Goal: Navigation & Orientation: Find specific page/section

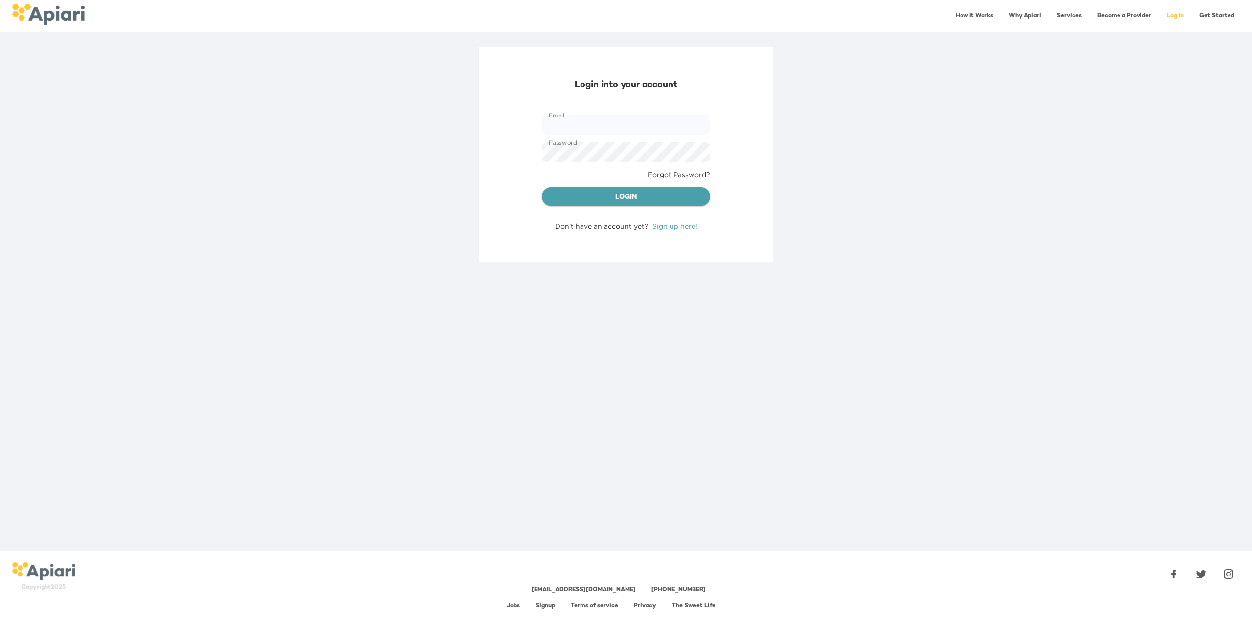
type input "**********"
click at [613, 194] on span "Login" at bounding box center [626, 197] width 153 height 12
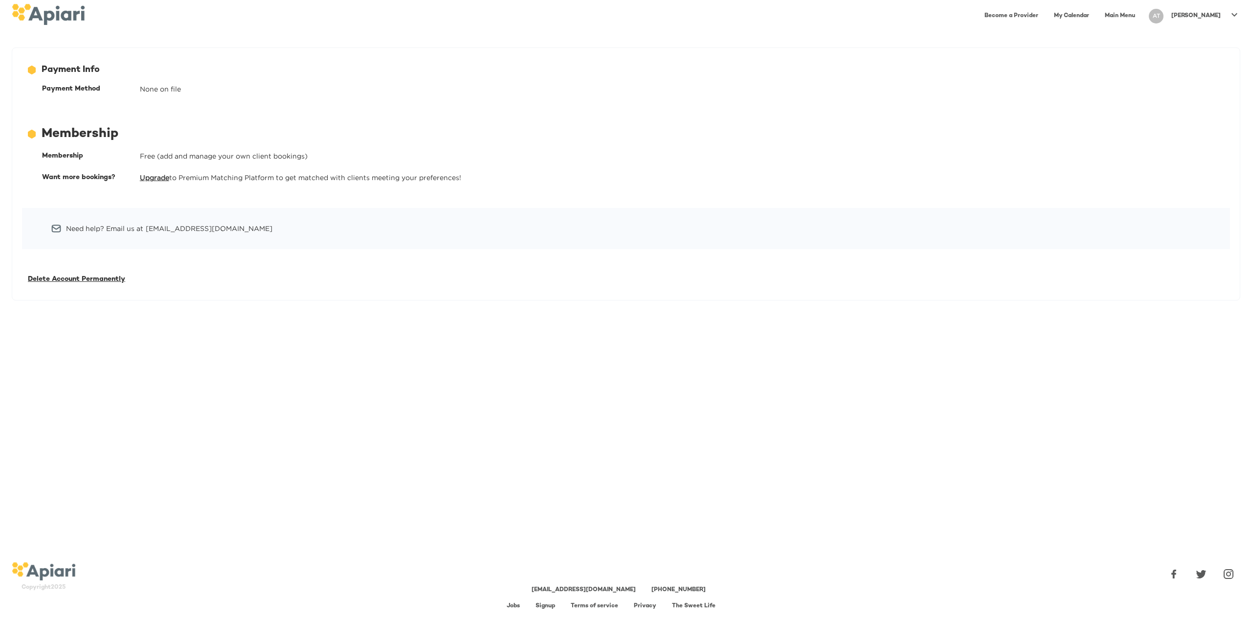
click at [1141, 12] on link "Main Menu" at bounding box center [1120, 16] width 42 height 20
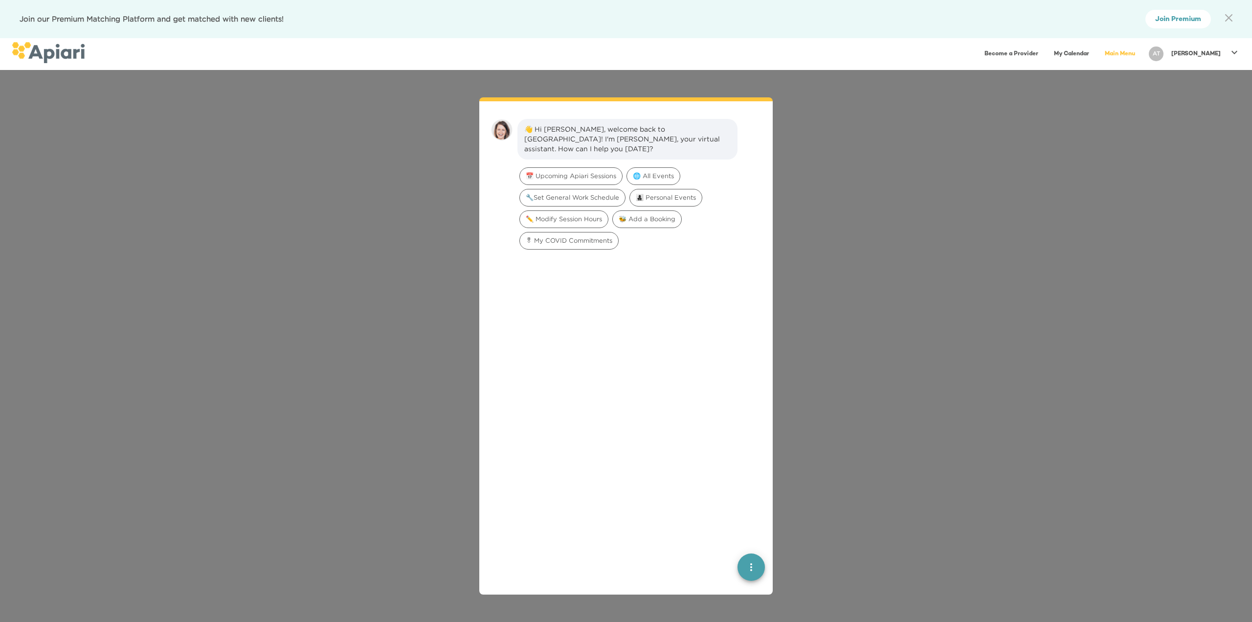
click at [1095, 55] on link "My Calendar" at bounding box center [1071, 54] width 47 height 20
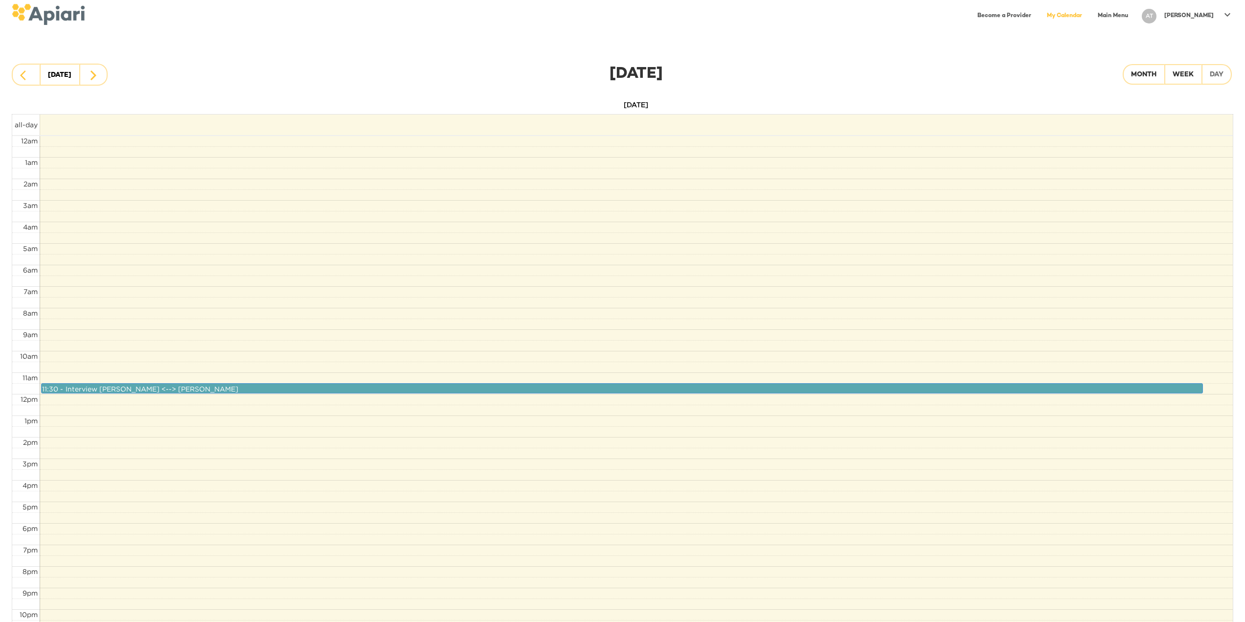
click at [117, 387] on div "Interview [PERSON_NAME] <--> [PERSON_NAME]" at bounding box center [152, 389] width 173 height 11
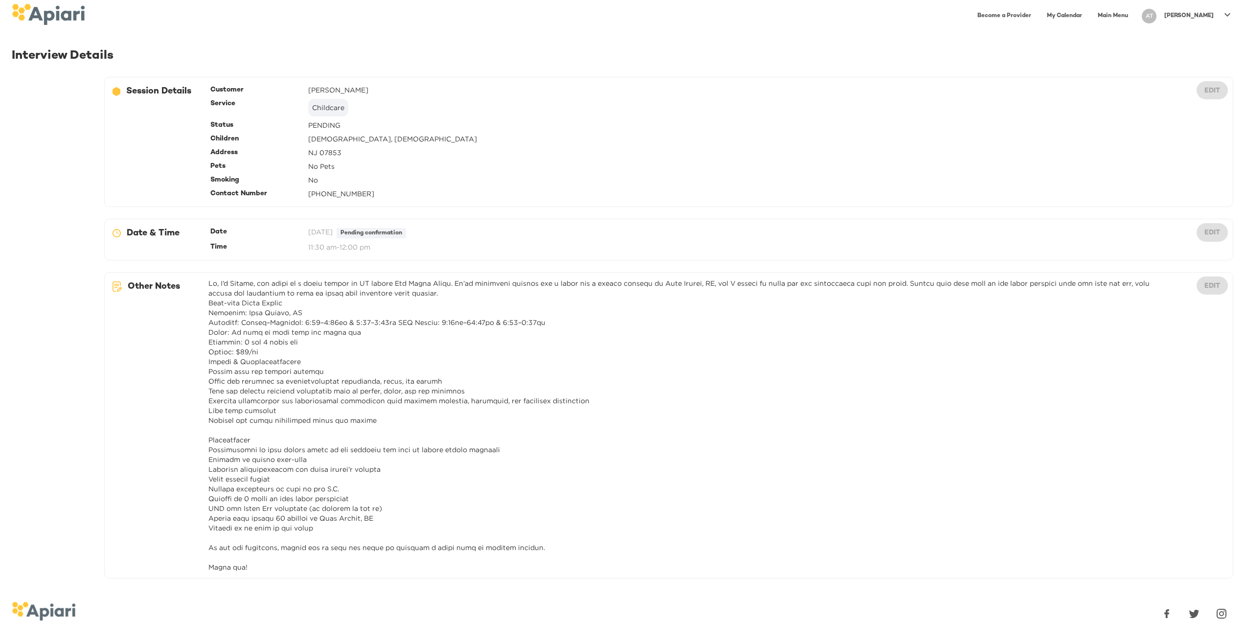
click at [436, 238] on div "Date [DATE] Pending confirmation" at bounding box center [684, 232] width 953 height 15
click at [421, 216] on div "12686743-09FA-4EEB-95D2-F2C0DBB3467E Created with sketchtool. Session Details C…" at bounding box center [668, 333] width 1141 height 525
click at [406, 234] on div "Pending confirmation" at bounding box center [371, 233] width 69 height 10
click at [1075, 19] on link "My Calendar" at bounding box center [1064, 16] width 47 height 20
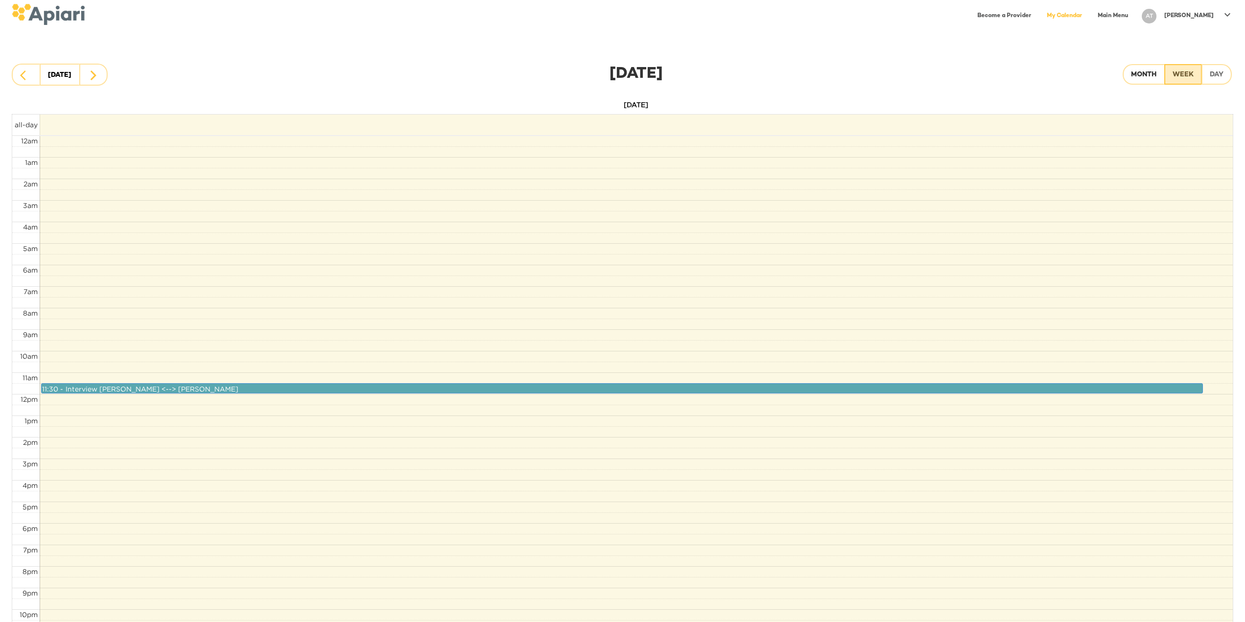
click at [1175, 72] on div "Week" at bounding box center [1183, 75] width 21 height 12
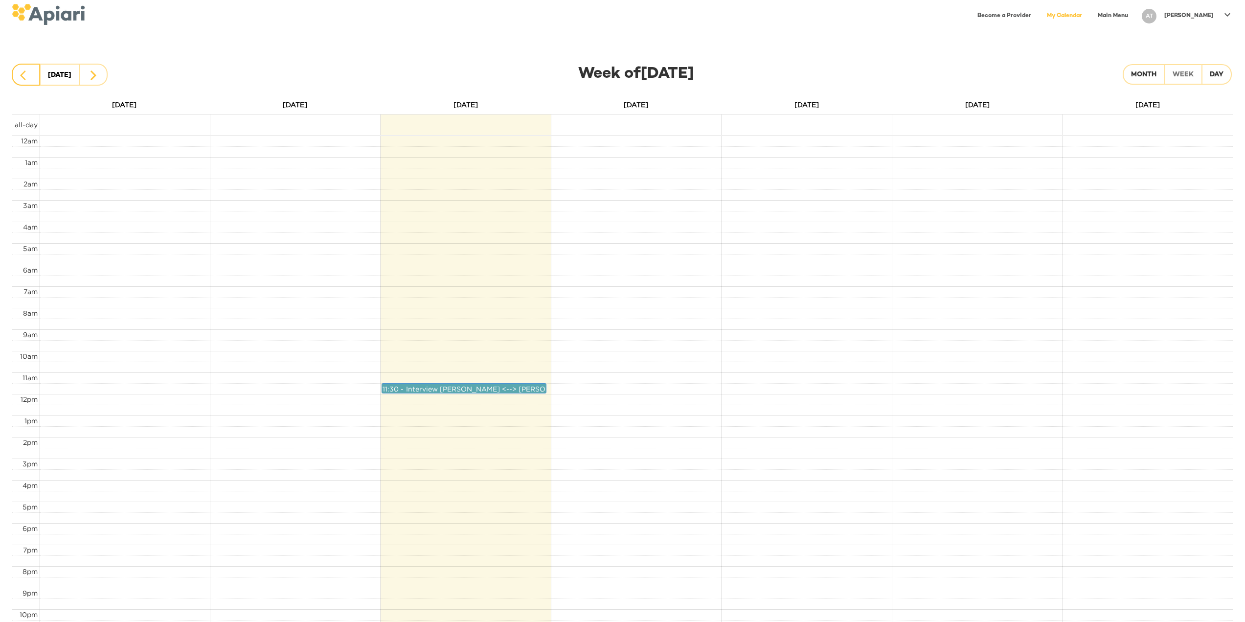
click at [27, 74] on icon "button" at bounding box center [26, 75] width 12 height 12
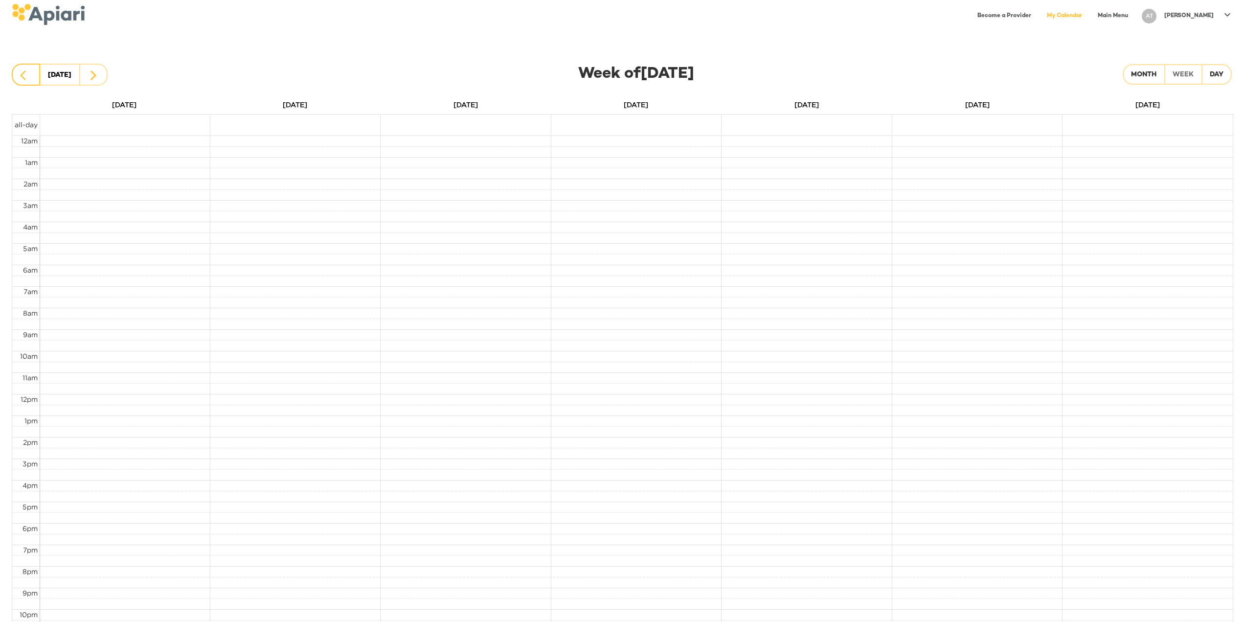
click at [26, 75] on icon "button" at bounding box center [26, 75] width 12 height 12
click at [27, 76] on icon "button" at bounding box center [26, 75] width 12 height 12
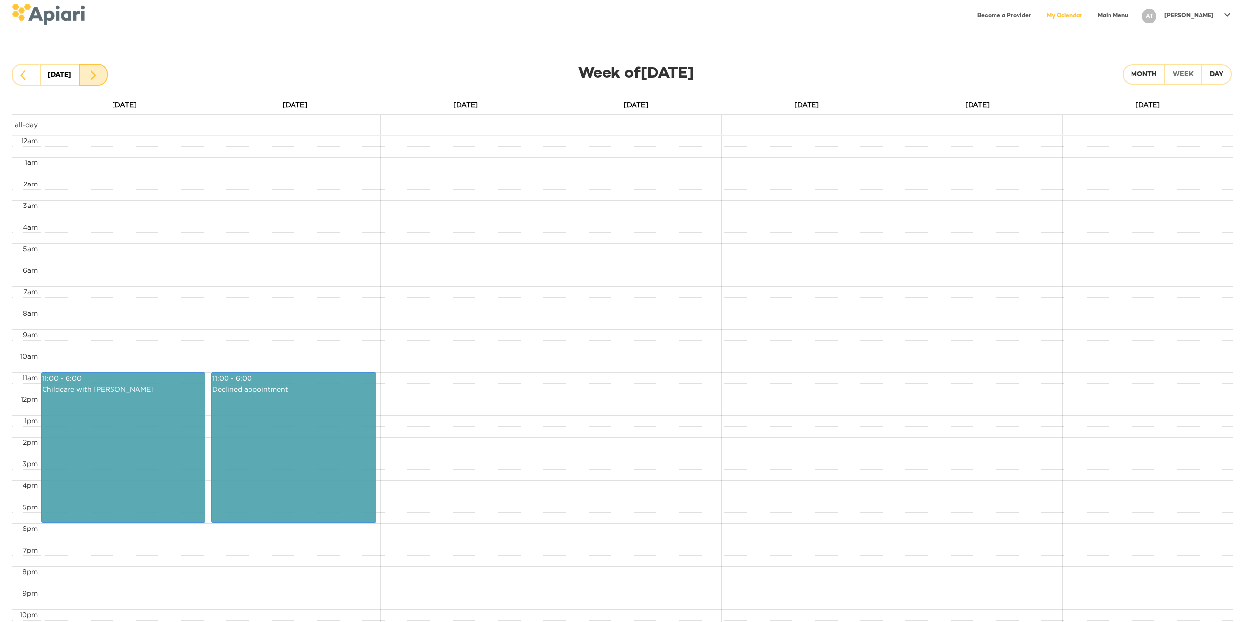
click at [103, 77] on button "button" at bounding box center [93, 75] width 28 height 22
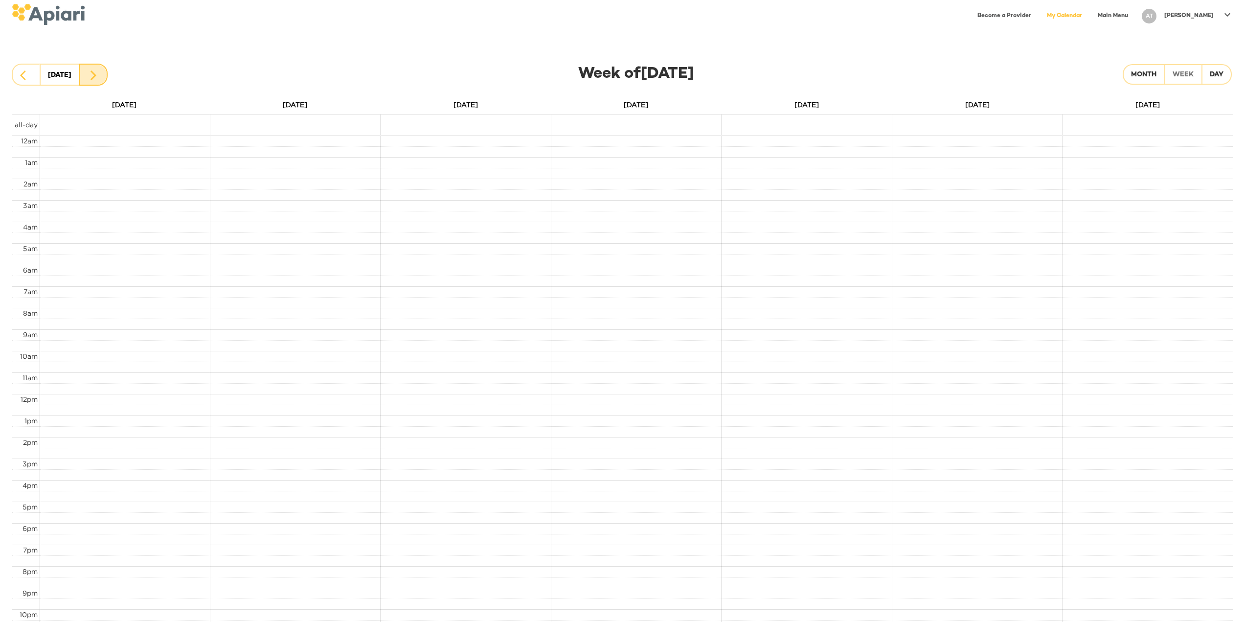
click at [104, 77] on button "button" at bounding box center [93, 75] width 28 height 22
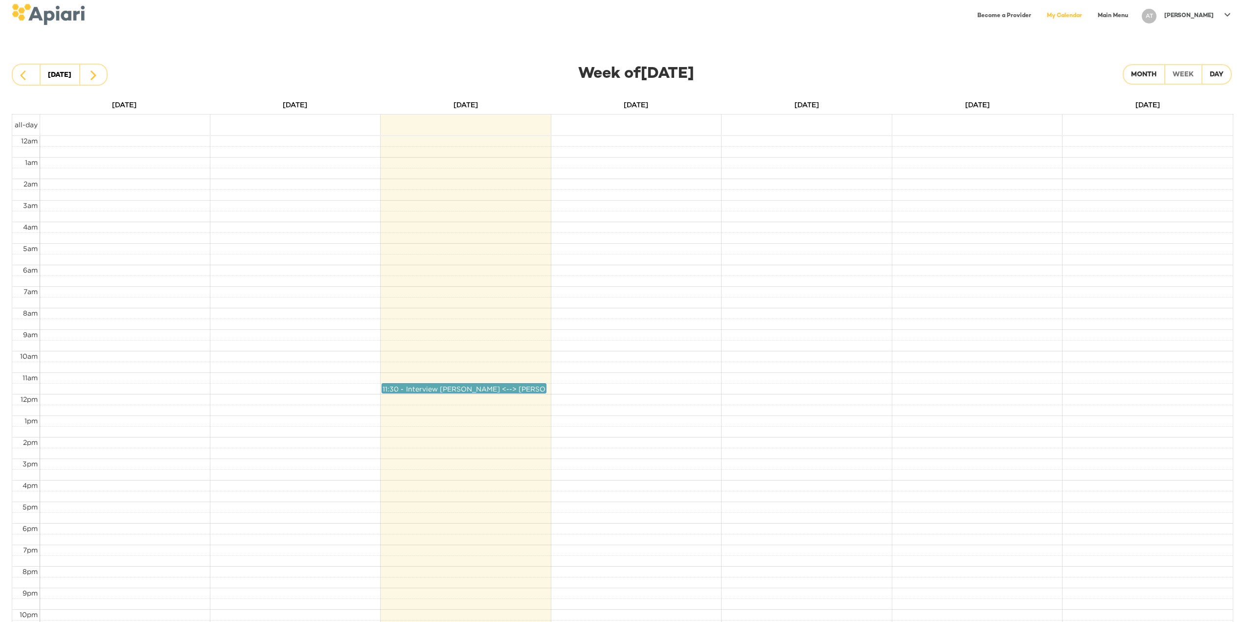
click at [499, 388] on div "Interview [PERSON_NAME] <--> [PERSON_NAME]" at bounding box center [492, 389] width 173 height 11
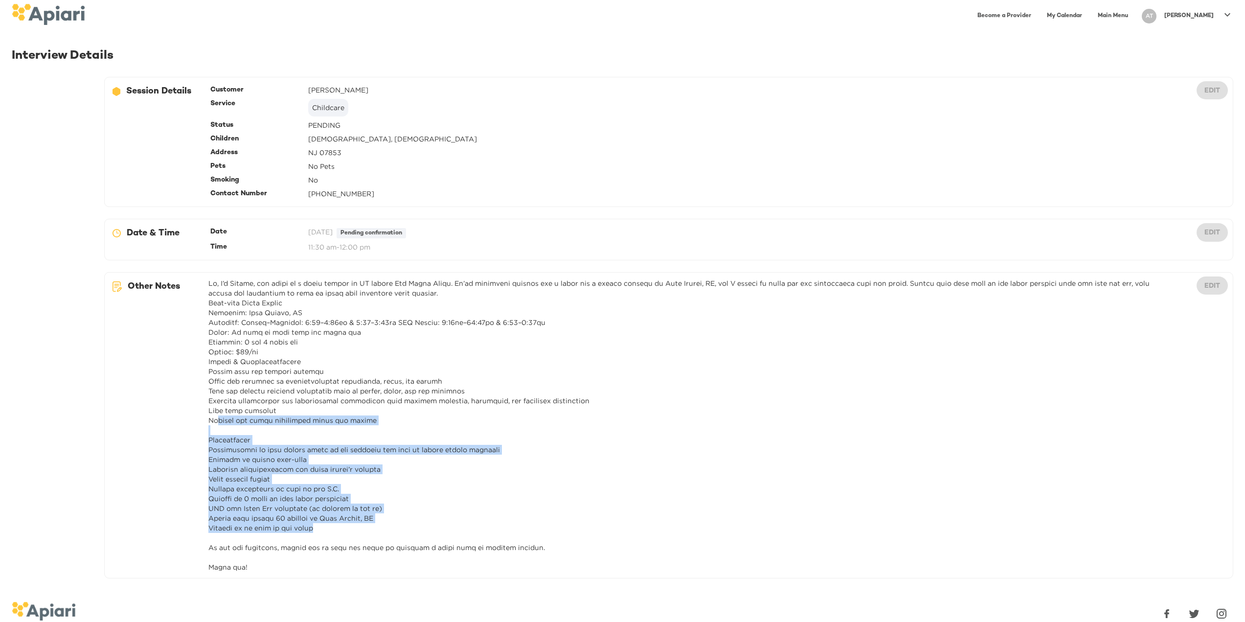
drag, startPoint x: 374, startPoint y: 525, endPoint x: 216, endPoint y: 421, distance: 188.9
click at [216, 421] on div at bounding box center [684, 425] width 953 height 294
click at [472, 529] on div at bounding box center [684, 425] width 953 height 294
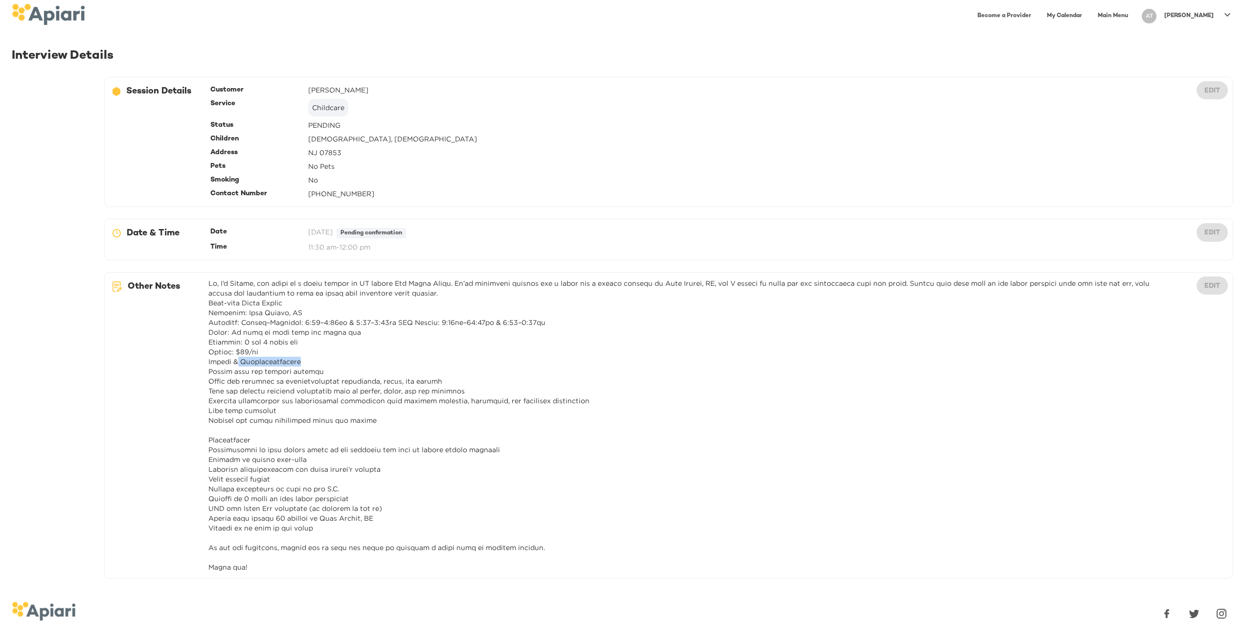
drag, startPoint x: 235, startPoint y: 358, endPoint x: 307, endPoint y: 361, distance: 72.0
click at [307, 361] on div at bounding box center [684, 425] width 953 height 294
click at [355, 379] on div at bounding box center [684, 425] width 953 height 294
drag, startPoint x: 307, startPoint y: 319, endPoint x: 410, endPoint y: 343, distance: 106.6
click at [432, 321] on div at bounding box center [684, 425] width 953 height 294
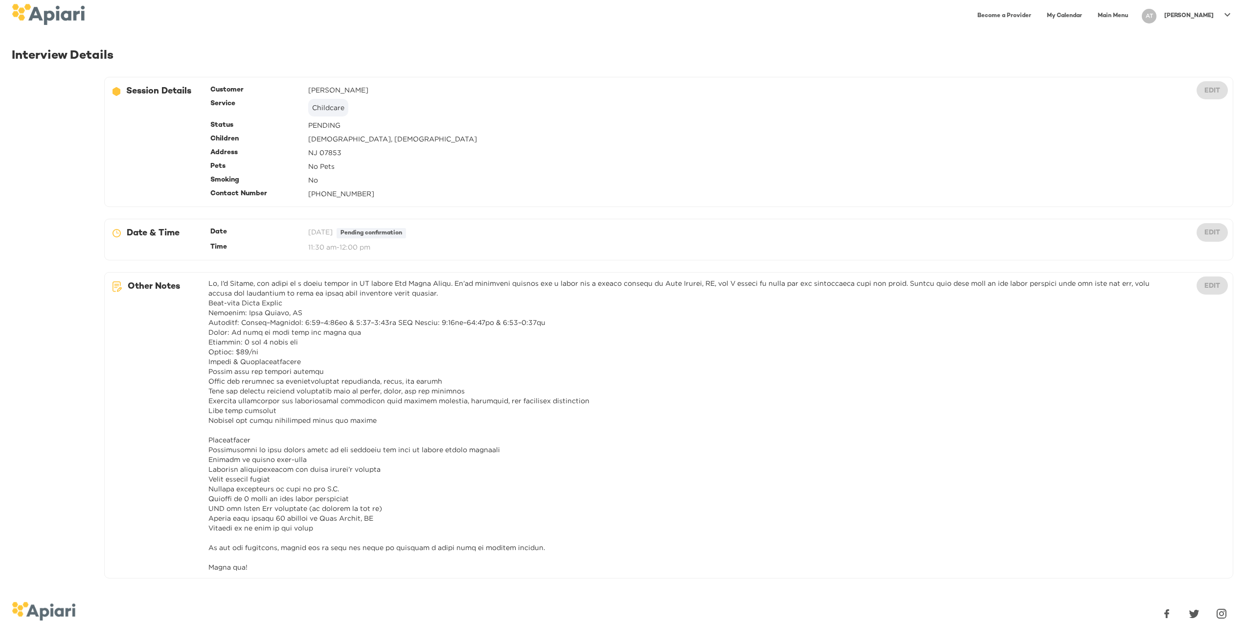
click at [401, 354] on div at bounding box center [684, 425] width 953 height 294
drag, startPoint x: 360, startPoint y: 319, endPoint x: 409, endPoint y: 321, distance: 49.9
click at [409, 321] on div at bounding box center [684, 425] width 953 height 294
click at [420, 348] on div at bounding box center [684, 425] width 953 height 294
drag, startPoint x: 399, startPoint y: 330, endPoint x: 380, endPoint y: 328, distance: 19.2
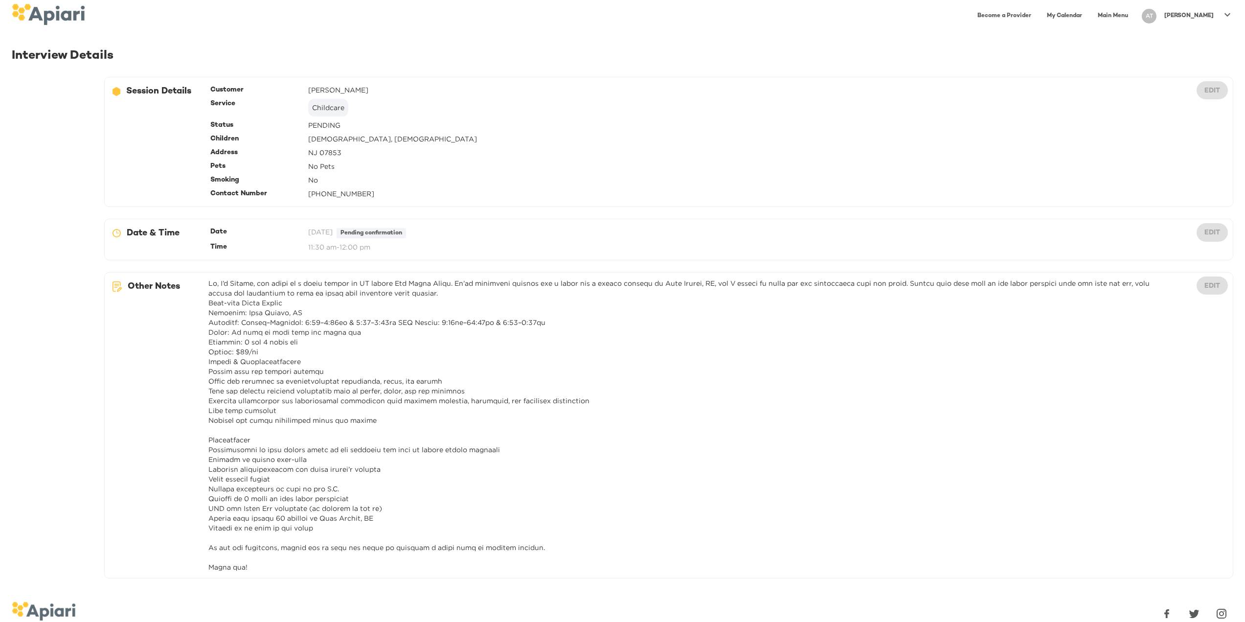
click at [380, 328] on div at bounding box center [684, 425] width 953 height 294
drag, startPoint x: 384, startPoint y: 320, endPoint x: 365, endPoint y: 325, distance: 19.6
click at [365, 325] on div at bounding box center [684, 425] width 953 height 294
click at [430, 332] on div at bounding box center [684, 425] width 953 height 294
drag, startPoint x: 587, startPoint y: 324, endPoint x: 265, endPoint y: 322, distance: 321.4
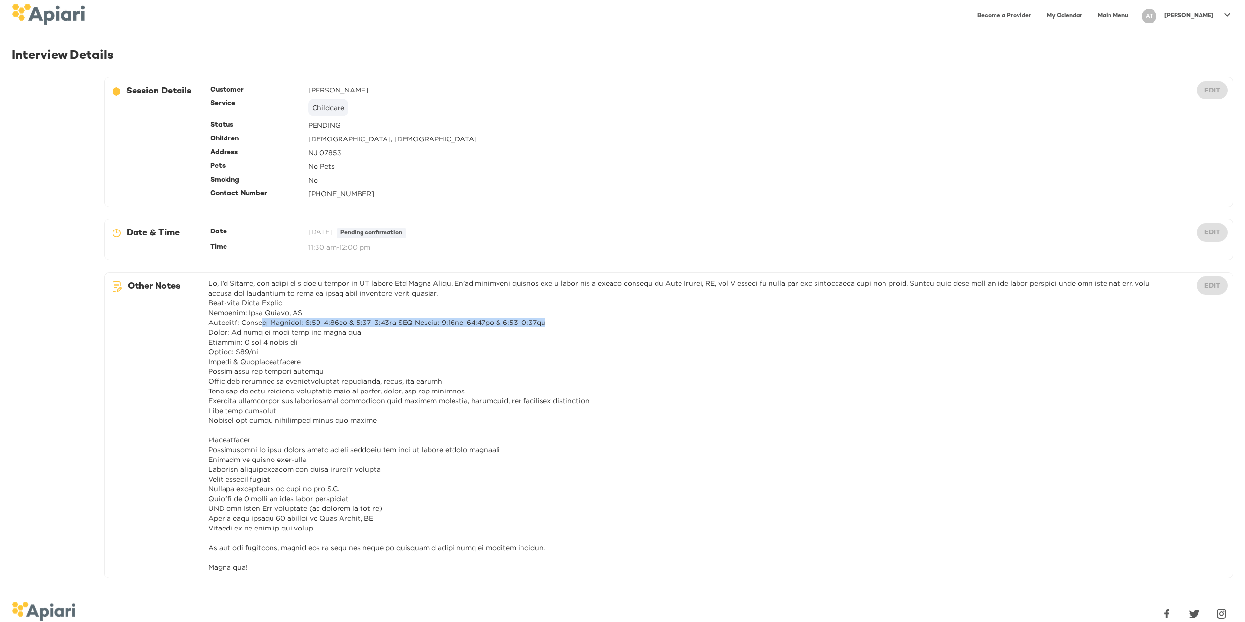
click at [265, 322] on div at bounding box center [684, 425] width 953 height 294
click at [392, 366] on div at bounding box center [684, 425] width 953 height 294
drag, startPoint x: 259, startPoint y: 353, endPoint x: 234, endPoint y: 353, distance: 24.5
click at [234, 353] on div at bounding box center [684, 425] width 953 height 294
click at [261, 357] on div at bounding box center [684, 425] width 953 height 294
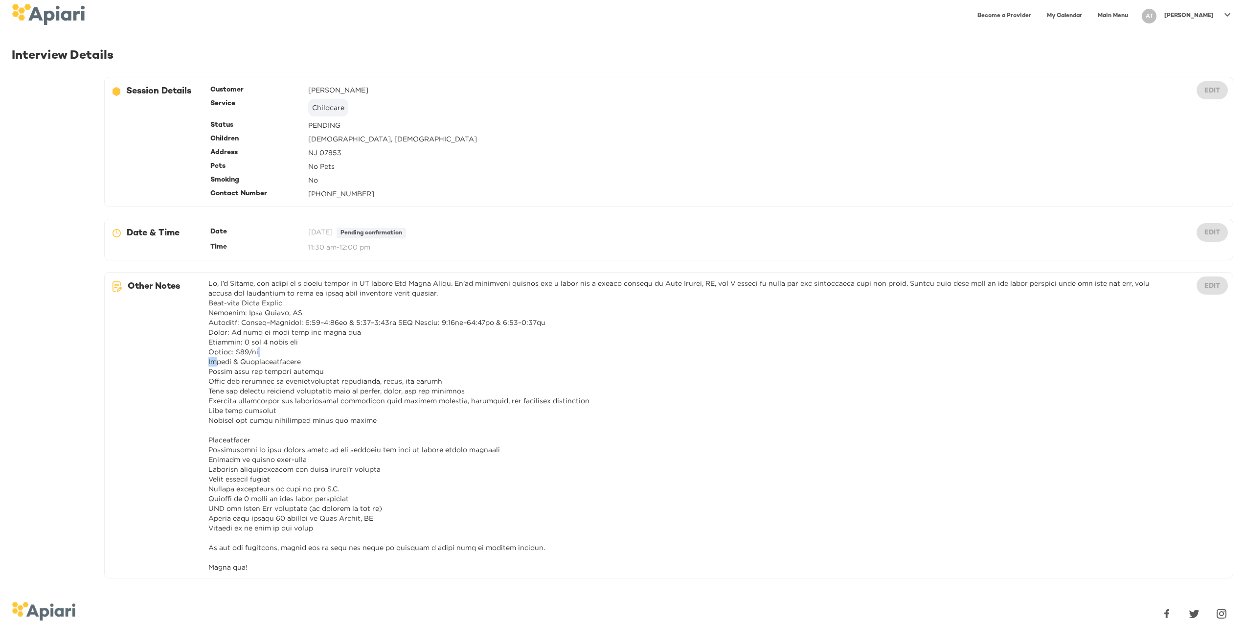
drag, startPoint x: 256, startPoint y: 352, endPoint x: 219, endPoint y: 356, distance: 37.3
click at [219, 356] on div at bounding box center [684, 425] width 953 height 294
click at [255, 378] on div at bounding box center [684, 425] width 953 height 294
click at [255, 368] on div at bounding box center [684, 425] width 953 height 294
click at [292, 316] on div at bounding box center [684, 425] width 953 height 294
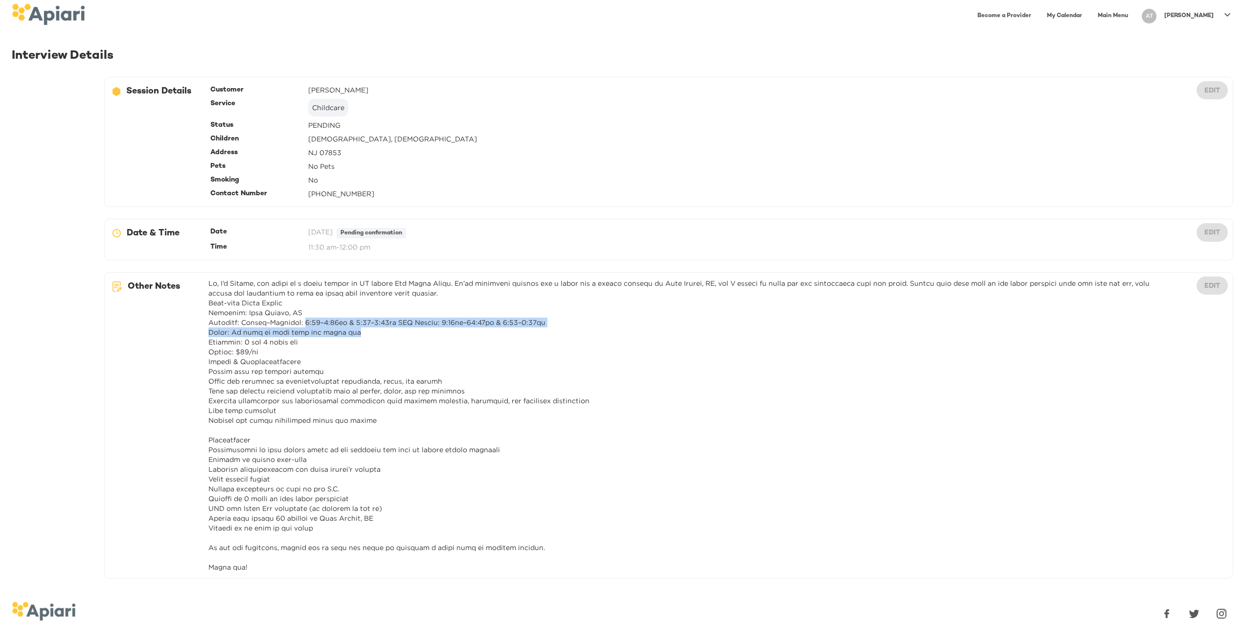
drag, startPoint x: 308, startPoint y: 323, endPoint x: 586, endPoint y: 327, distance: 277.9
click at [586, 327] on div at bounding box center [684, 425] width 953 height 294
click at [498, 379] on div at bounding box center [684, 425] width 953 height 294
click at [257, 539] on div at bounding box center [684, 425] width 953 height 294
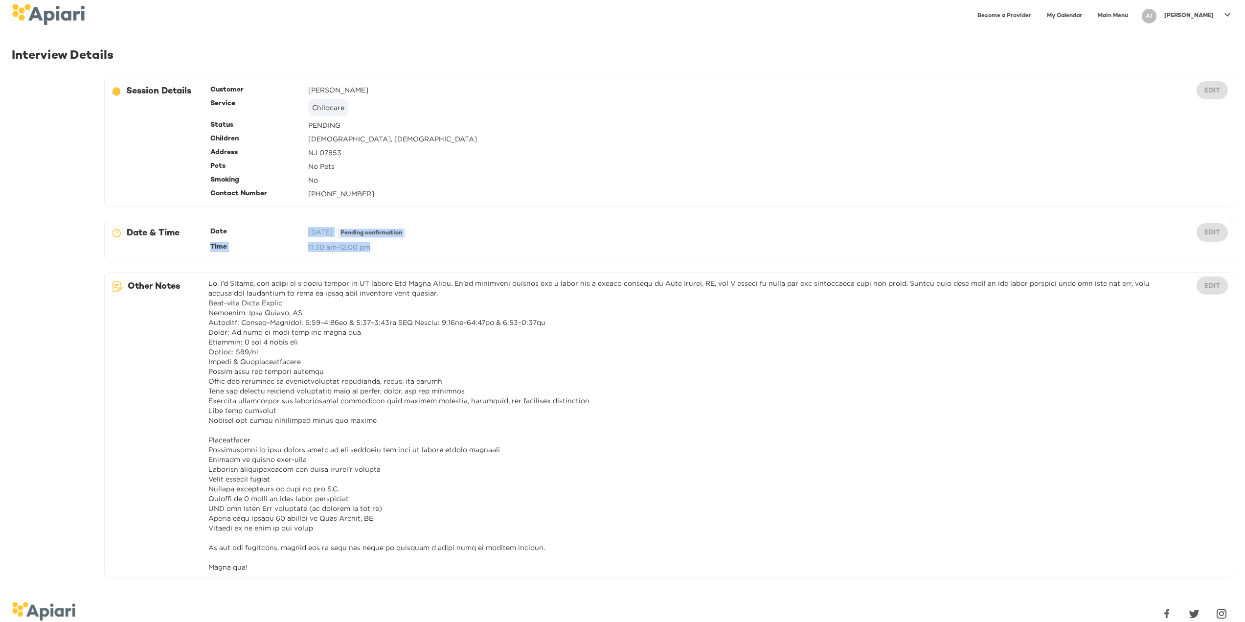
drag, startPoint x: 387, startPoint y: 249, endPoint x: 303, endPoint y: 229, distance: 86.5
click at [303, 229] on div "Date [DATE] Pending confirmation Time 11:30 am - 12:00 pm" at bounding box center [684, 239] width 953 height 29
click at [369, 240] on div "Time 11:30 am - 12:00 pm" at bounding box center [684, 247] width 953 height 14
drag, startPoint x: 377, startPoint y: 247, endPoint x: 301, endPoint y: 232, distance: 77.2
click at [301, 232] on div "Date [DATE] Pending confirmation Time 11:30 am - 12:00 pm" at bounding box center [684, 239] width 953 height 29
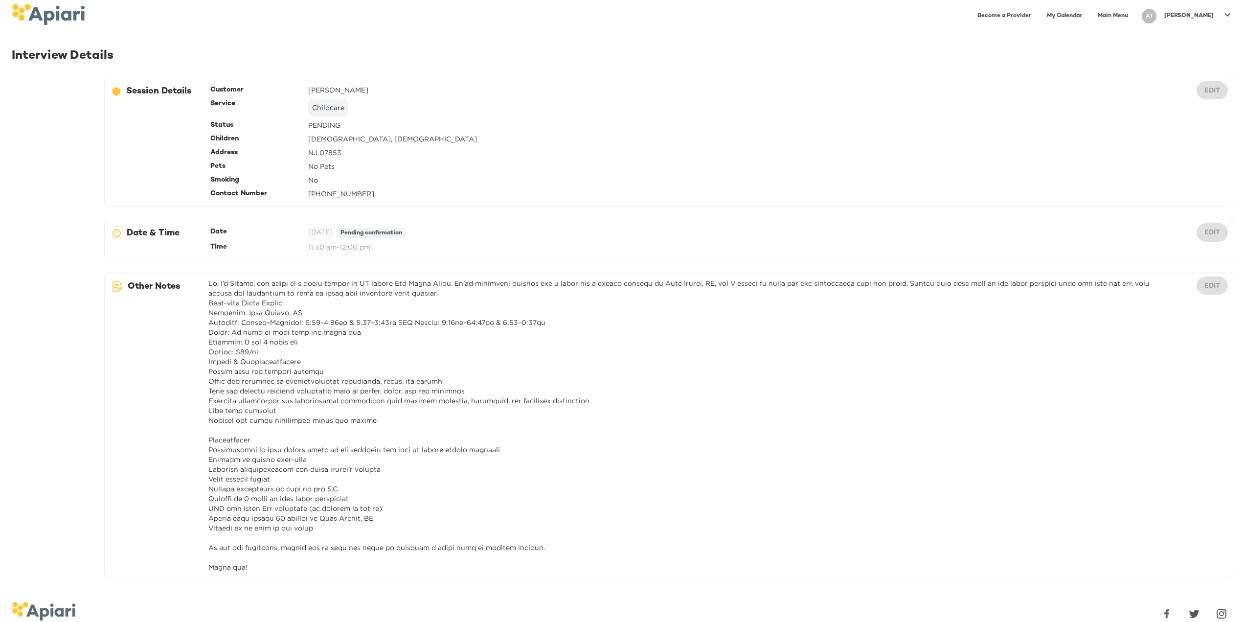
click at [343, 274] on div "C5370584-E49F-4B75-BECA-D79018C536C2 Created with sketchtool. Other Notes edit" at bounding box center [668, 425] width 1129 height 306
click at [1088, 10] on link "My Calendar" at bounding box center [1064, 16] width 47 height 20
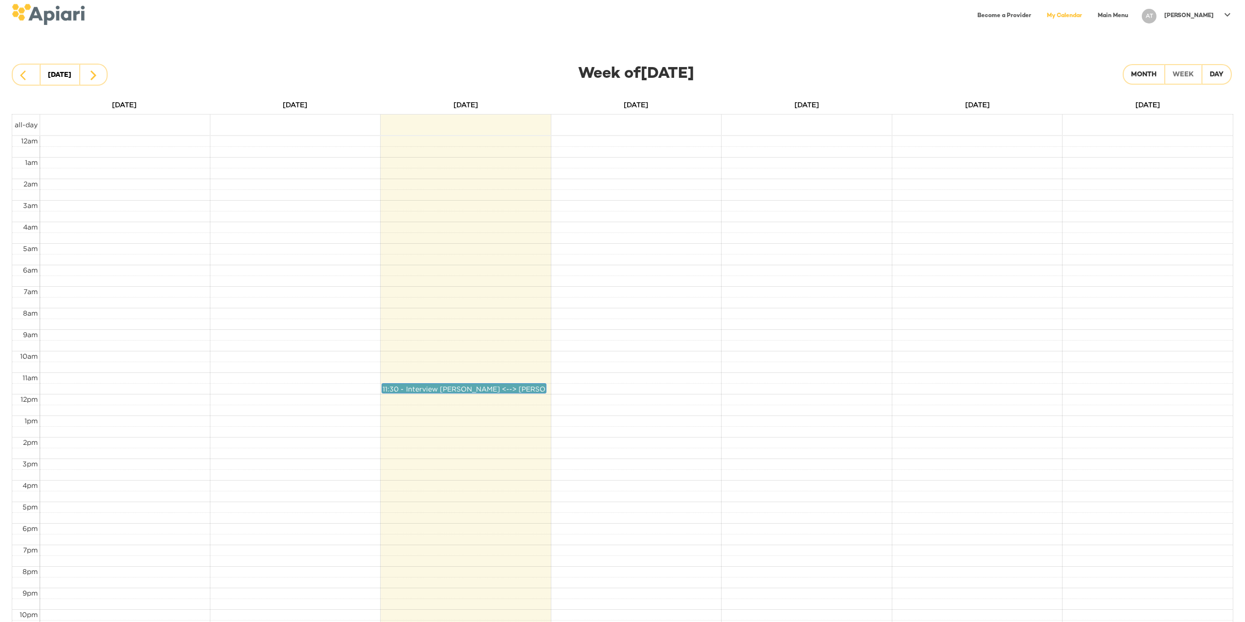
click at [476, 390] on div "Interview [PERSON_NAME] <--> [PERSON_NAME]" at bounding box center [492, 389] width 173 height 11
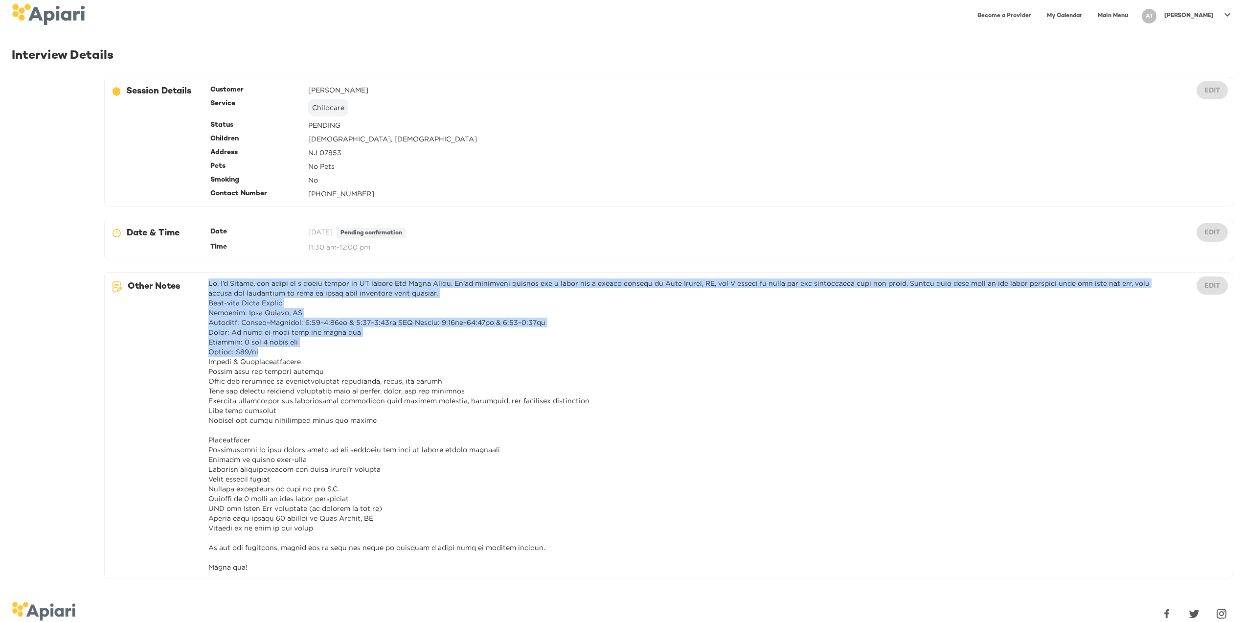
drag, startPoint x: 259, startPoint y: 349, endPoint x: 222, endPoint y: 346, distance: 36.8
click at [203, 346] on div "C5370584-E49F-4B75-BECA-D79018C536C2 Created with sketchtool. Other Notes edit" at bounding box center [636, 425] width 1047 height 290
click at [334, 347] on div at bounding box center [684, 425] width 953 height 294
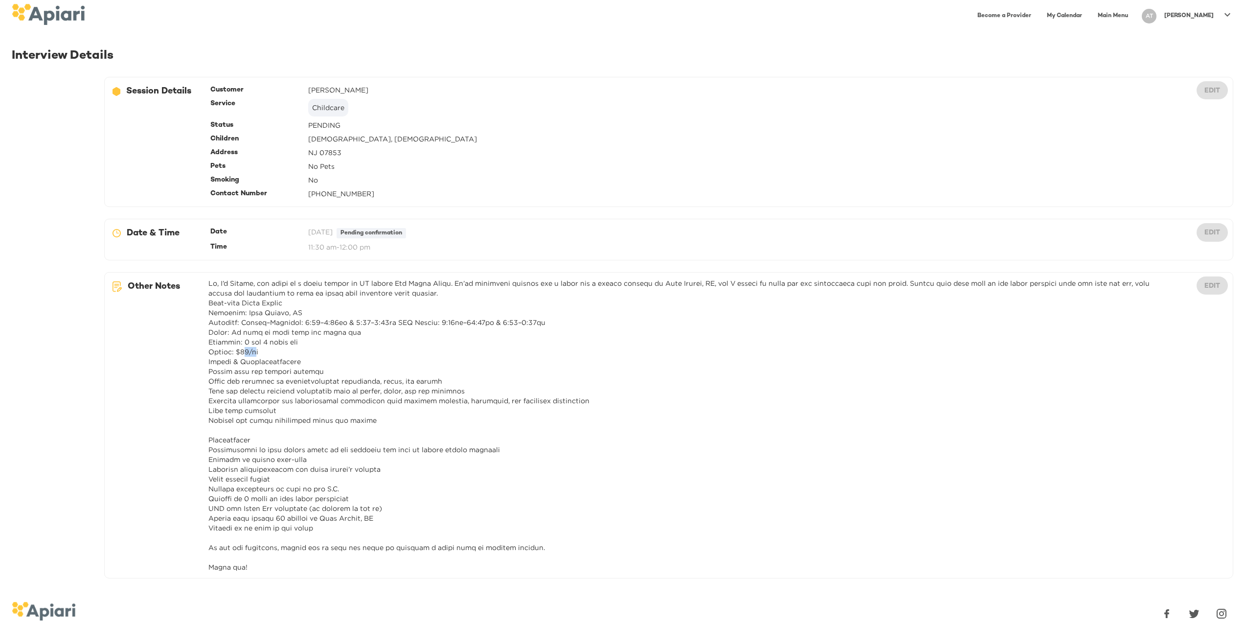
drag, startPoint x: 249, startPoint y: 353, endPoint x: 240, endPoint y: 355, distance: 9.0
click at [240, 355] on div at bounding box center [684, 425] width 953 height 294
click at [233, 350] on div at bounding box center [684, 425] width 953 height 294
drag, startPoint x: 231, startPoint y: 350, endPoint x: 255, endPoint y: 355, distance: 24.4
click at [255, 355] on div at bounding box center [684, 425] width 953 height 294
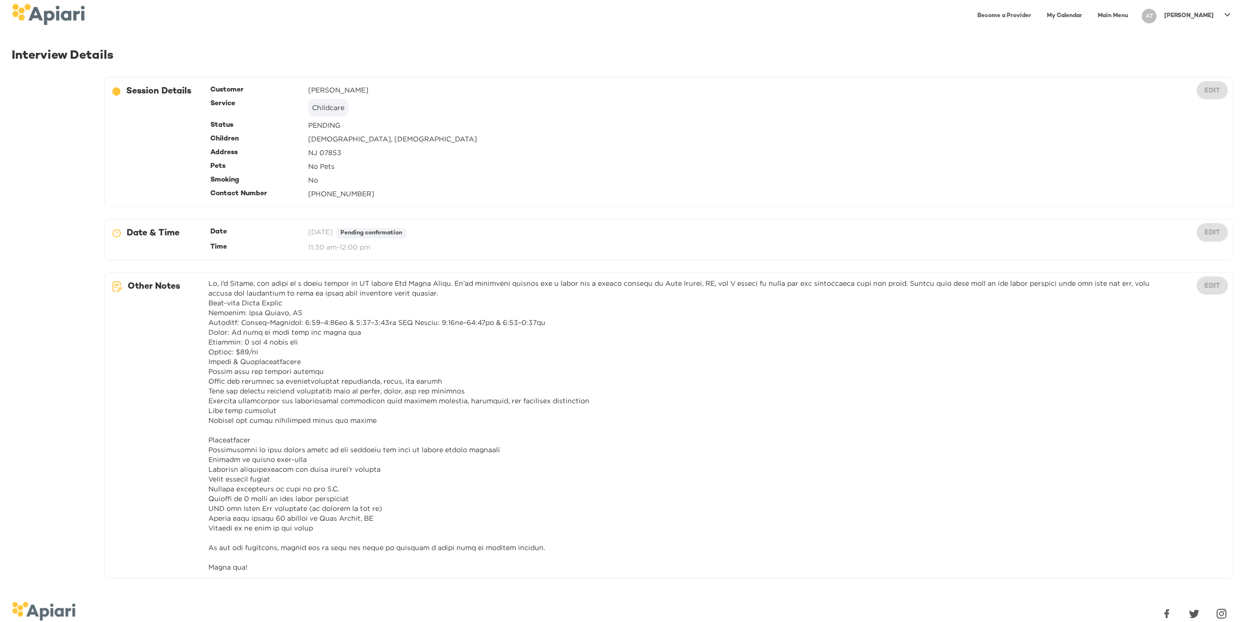
click at [267, 343] on div at bounding box center [684, 425] width 953 height 294
click at [1088, 17] on link "My Calendar" at bounding box center [1064, 16] width 47 height 20
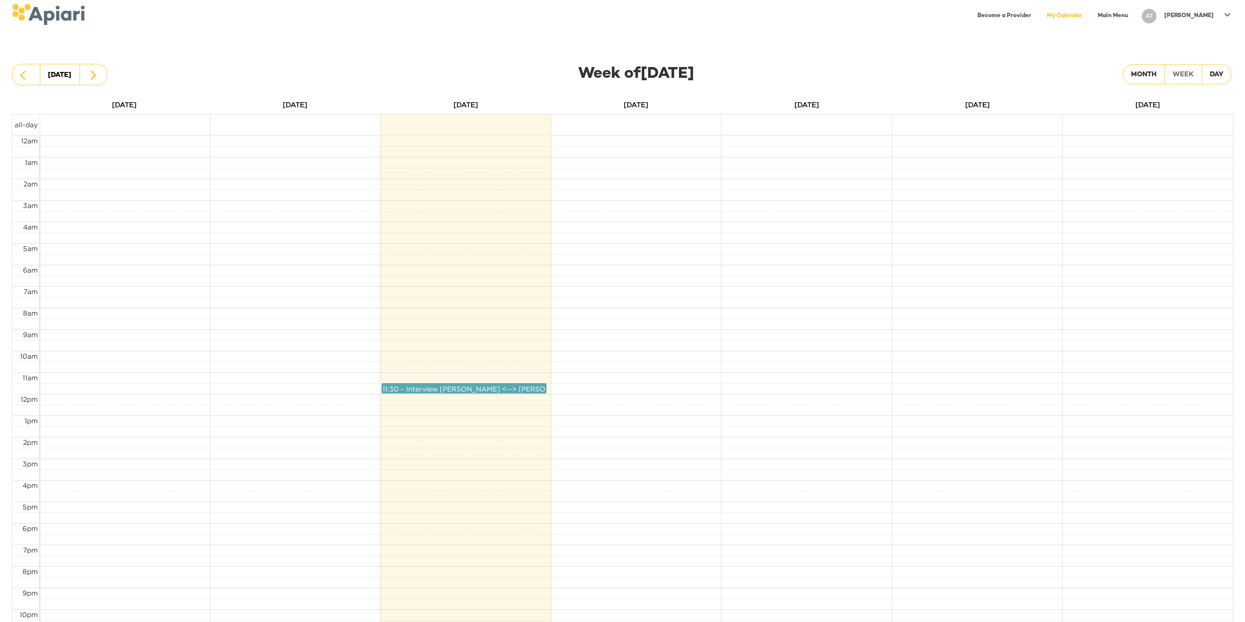
click at [1130, 15] on link "Main Menu" at bounding box center [1113, 16] width 42 height 20
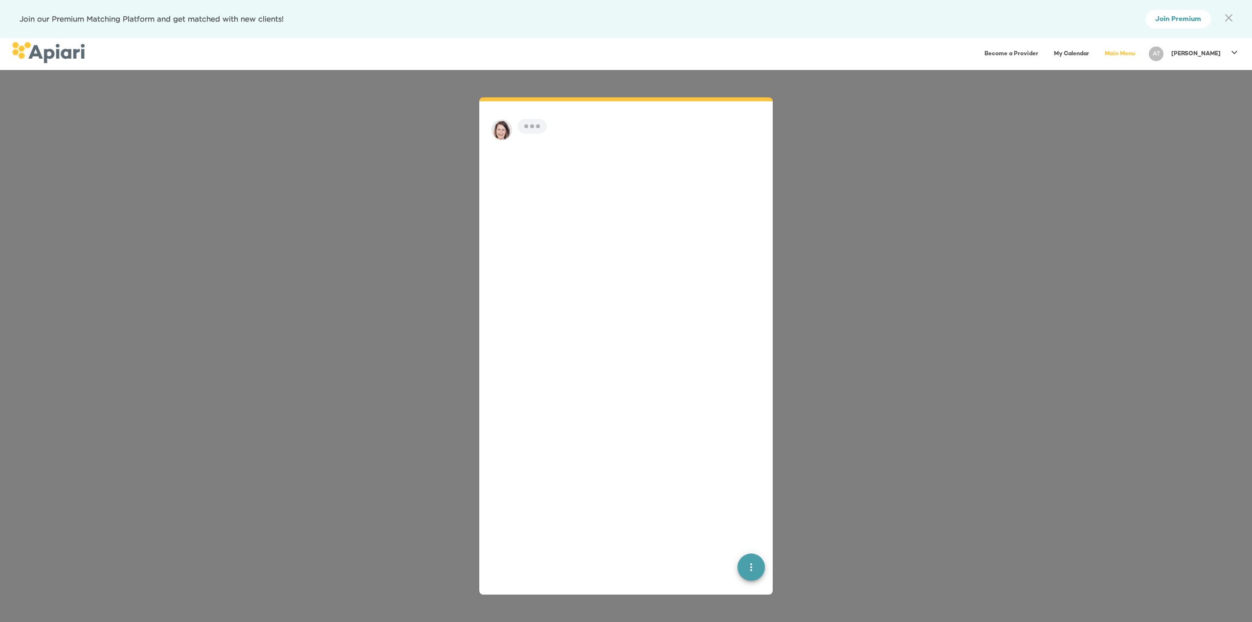
scroll to position [14, 0]
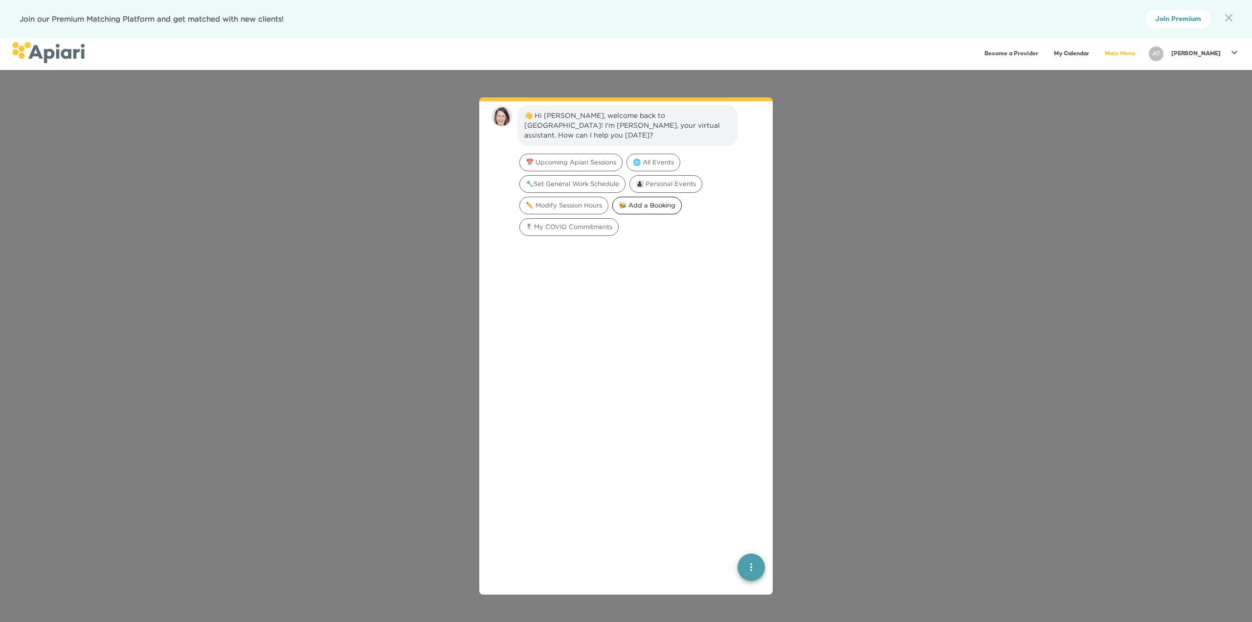
click at [666, 201] on span "🐝 Add a Booking" at bounding box center [647, 205] width 68 height 9
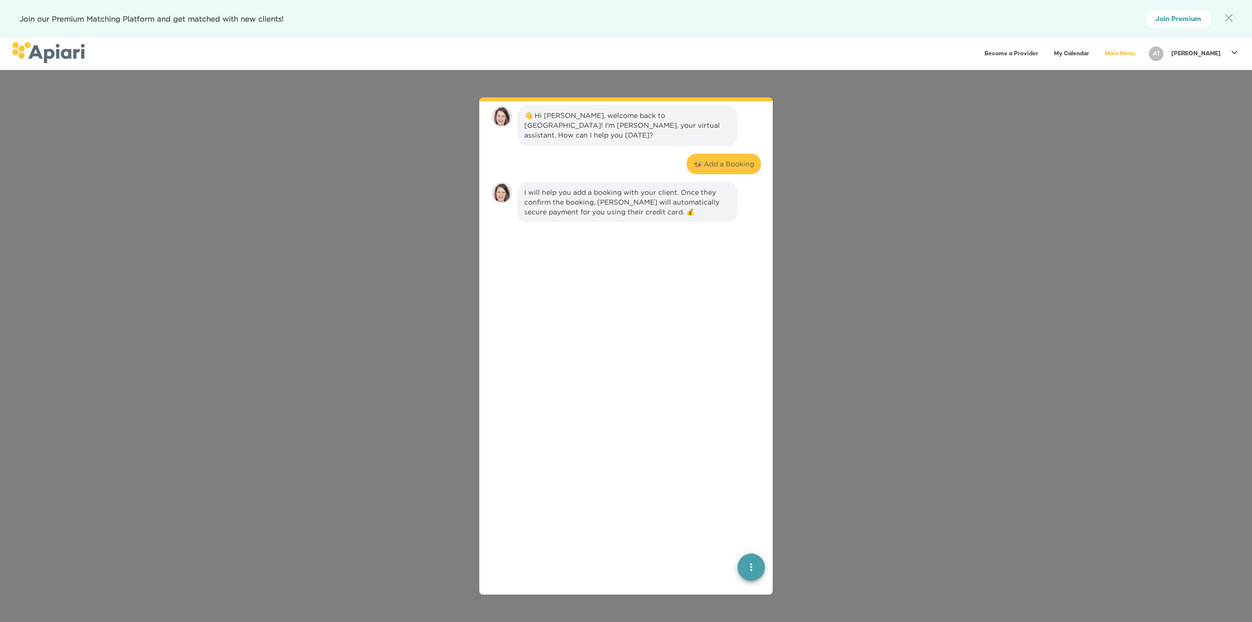
scroll to position [81, 0]
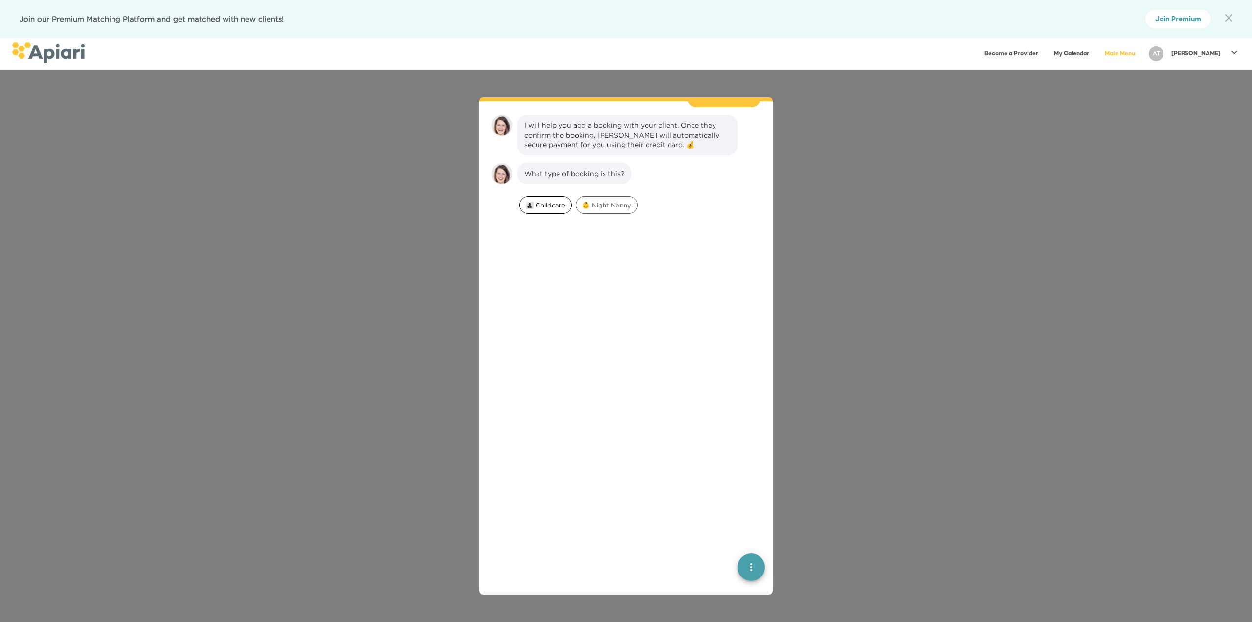
click at [551, 201] on span "👩‍👧‍👦 Childcare" at bounding box center [545, 205] width 51 height 9
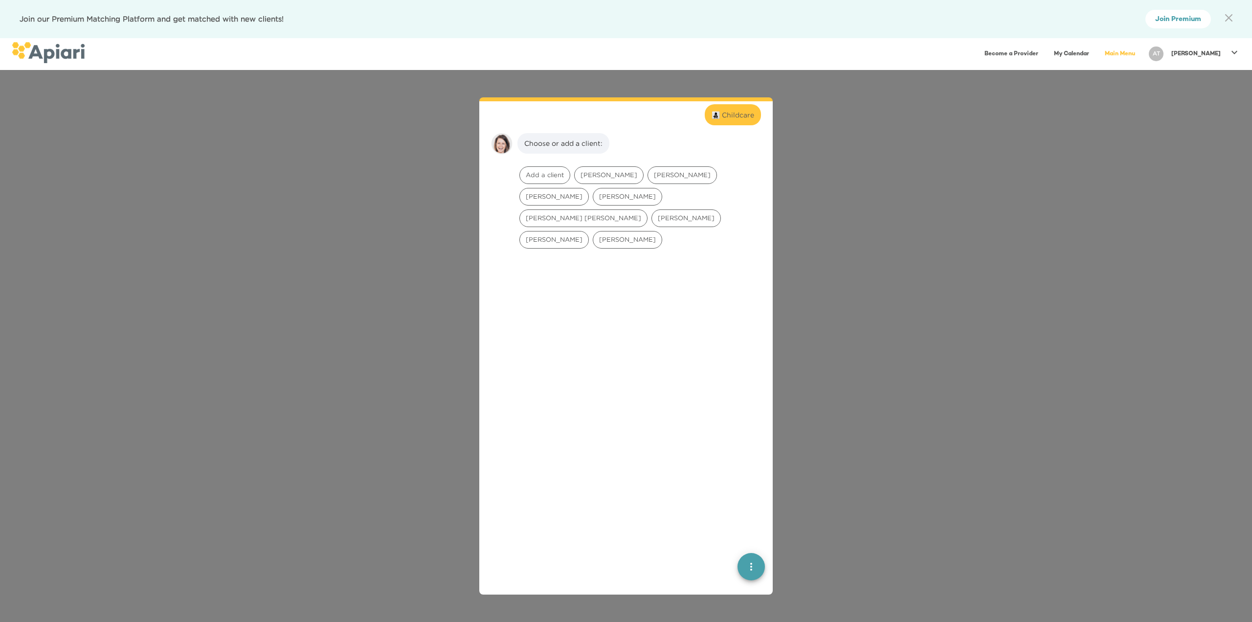
scroll to position [191, 0]
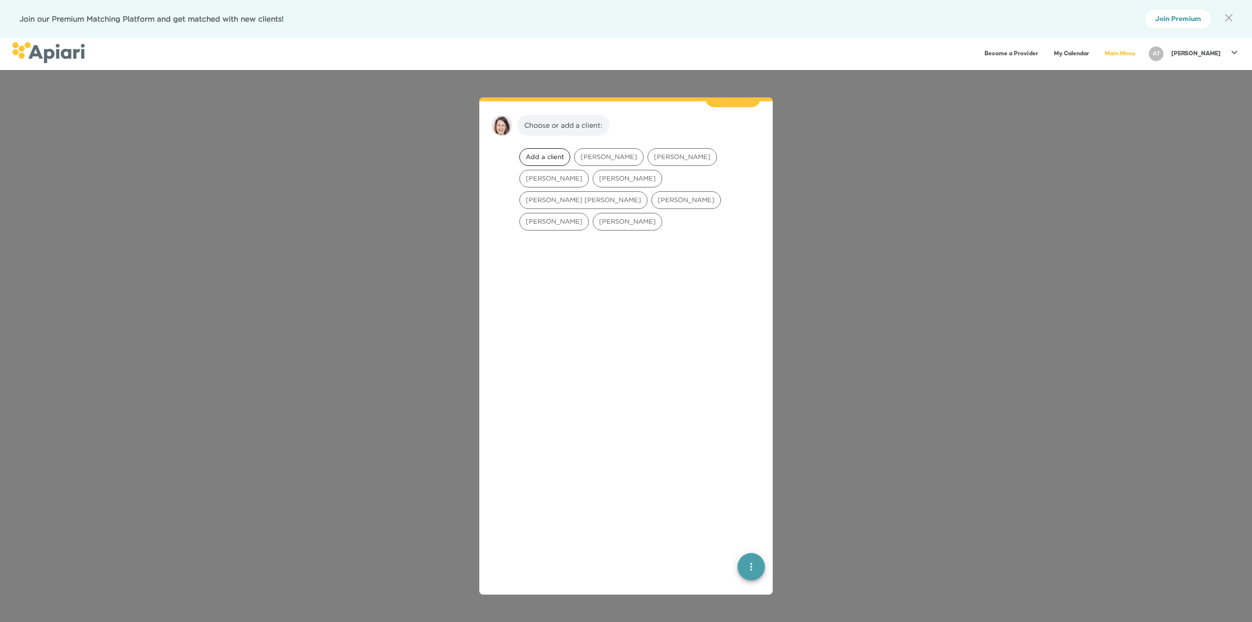
click at [553, 152] on span "Add a client" at bounding box center [545, 156] width 50 height 9
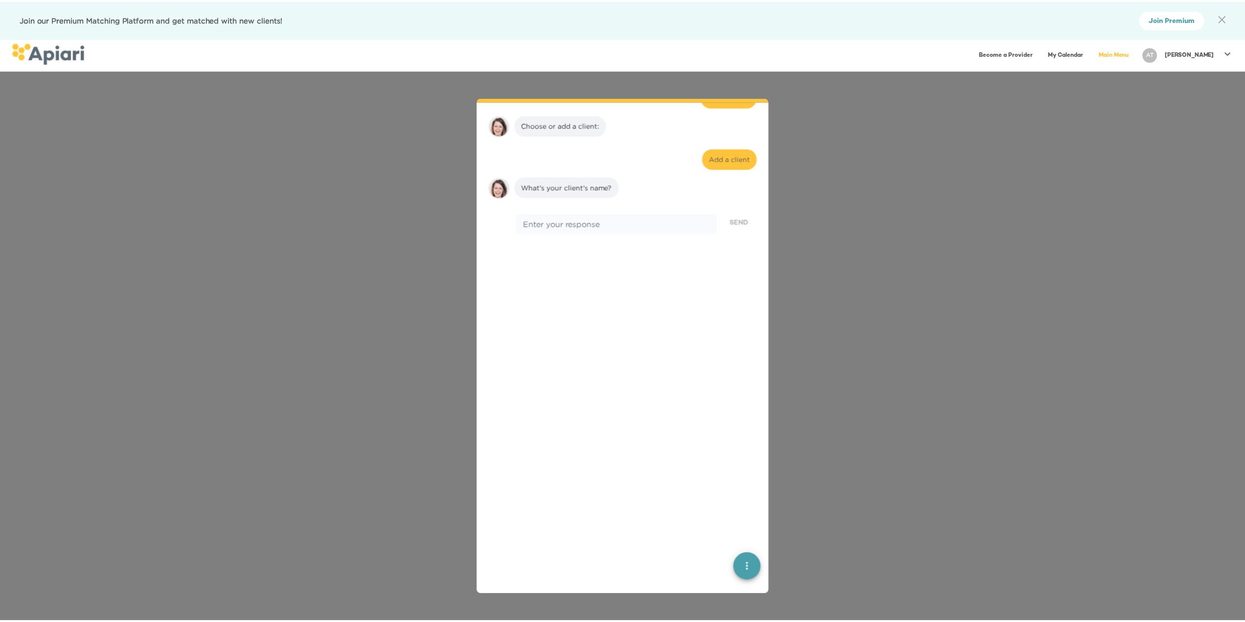
scroll to position [252, 0]
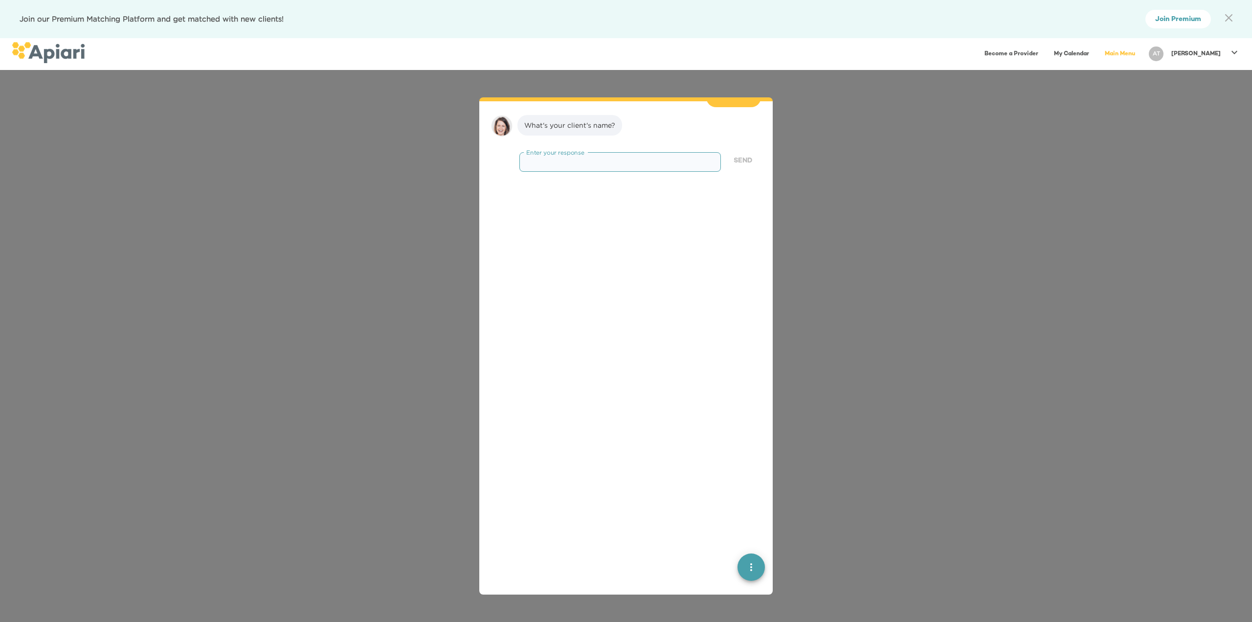
click at [564, 158] on textarea at bounding box center [620, 162] width 188 height 9
click at [876, 398] on div "👋 Hi [PERSON_NAME], welcome back to [GEOGRAPHIC_DATA]! I'm [PERSON_NAME], your …" at bounding box center [626, 346] width 1252 height 552
click at [881, 282] on div "👋 Hi [PERSON_NAME], welcome back to [GEOGRAPHIC_DATA]! I'm [PERSON_NAME], your …" at bounding box center [626, 346] width 1252 height 552
click at [379, 180] on div "👋 Hi [PERSON_NAME], welcome back to [GEOGRAPHIC_DATA]! I'm [PERSON_NAME], your …" at bounding box center [626, 346] width 1252 height 552
click at [295, 54] on div "Become a Provider My Calendar Main Menu AT Abigail" at bounding box center [663, 54] width 1156 height 20
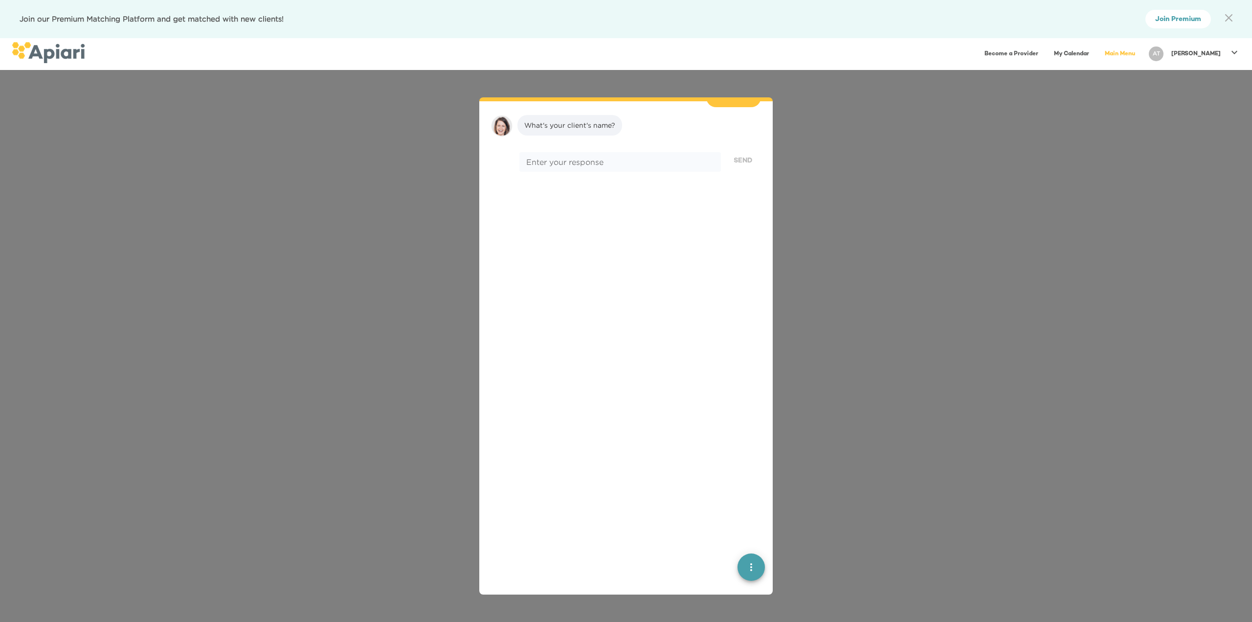
drag, startPoint x: 966, startPoint y: 269, endPoint x: 951, endPoint y: 279, distance: 18.0
click at [966, 269] on div "👋 Hi [PERSON_NAME], welcome back to [GEOGRAPHIC_DATA]! I'm [PERSON_NAME], your …" at bounding box center [626, 346] width 1252 height 552
click at [1227, 17] on icon "A1D20667-DBDC-461F-895E-AC602C3246CF Created with sketchtool." at bounding box center [1228, 17] width 7 height 7
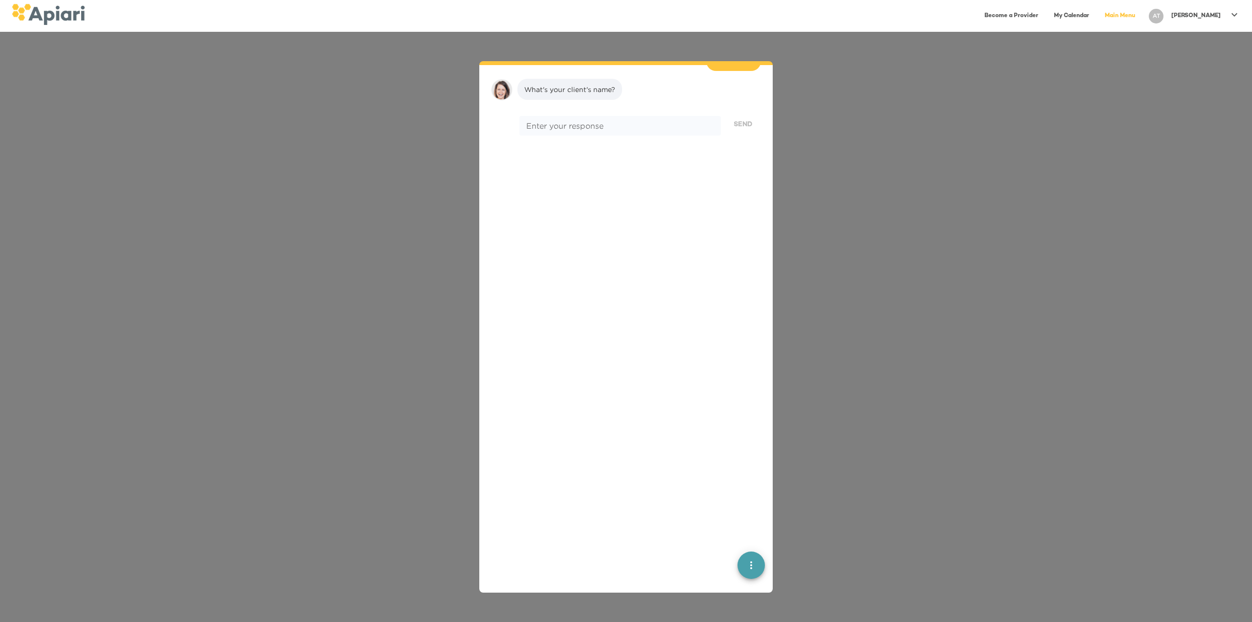
click at [1095, 10] on link "My Calendar" at bounding box center [1071, 16] width 47 height 20
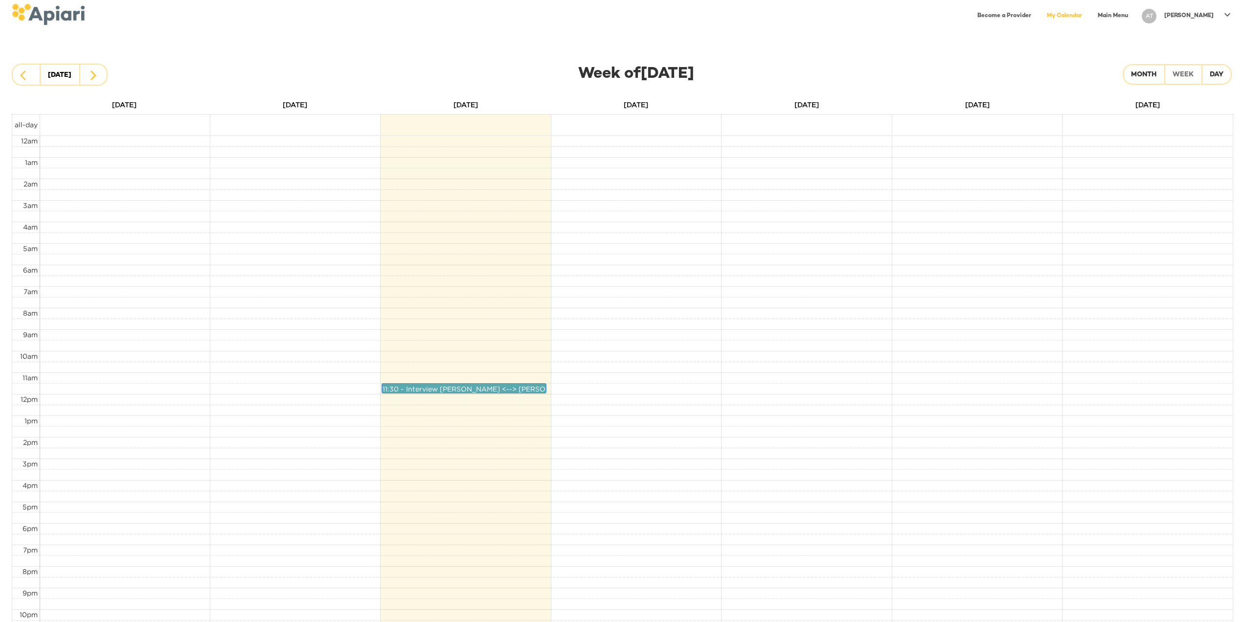
click at [1036, 16] on link "Become a Provider" at bounding box center [1004, 16] width 66 height 20
click at [1209, 13] on p "[PERSON_NAME]" at bounding box center [1188, 16] width 49 height 8
click at [1219, 38] on p "My Membership" at bounding box center [1205, 38] width 61 height 12
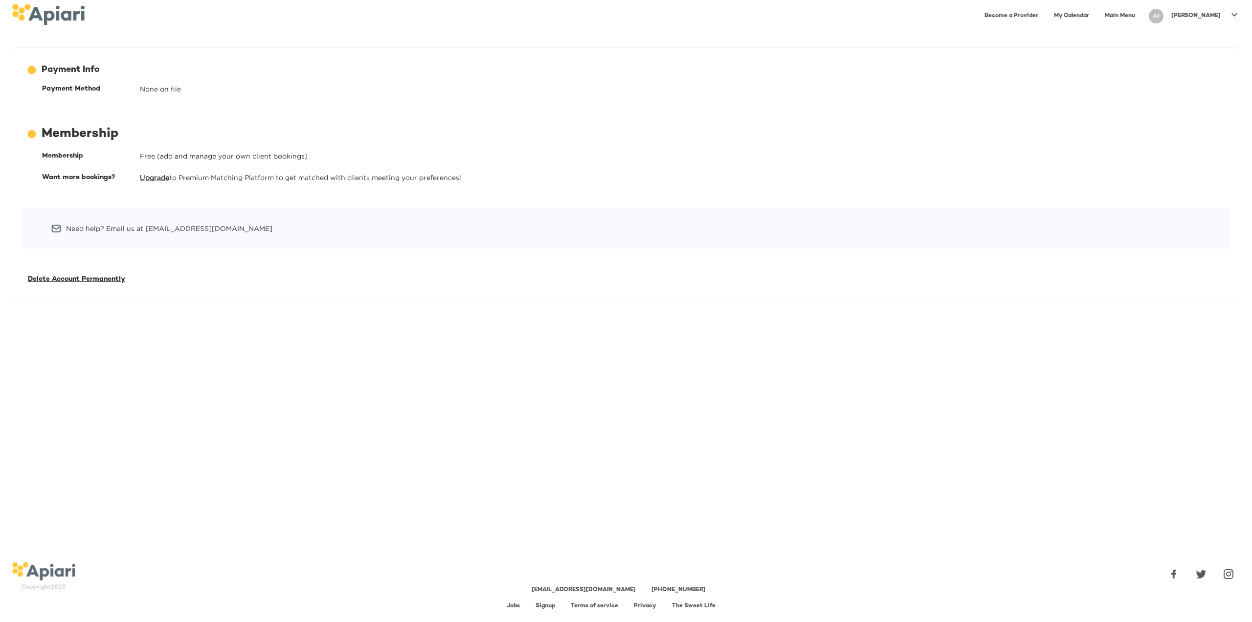
click at [1206, 13] on p "[PERSON_NAME]" at bounding box center [1196, 16] width 49 height 8
click at [1191, 25] on p "My Profile" at bounding box center [1194, 21] width 38 height 12
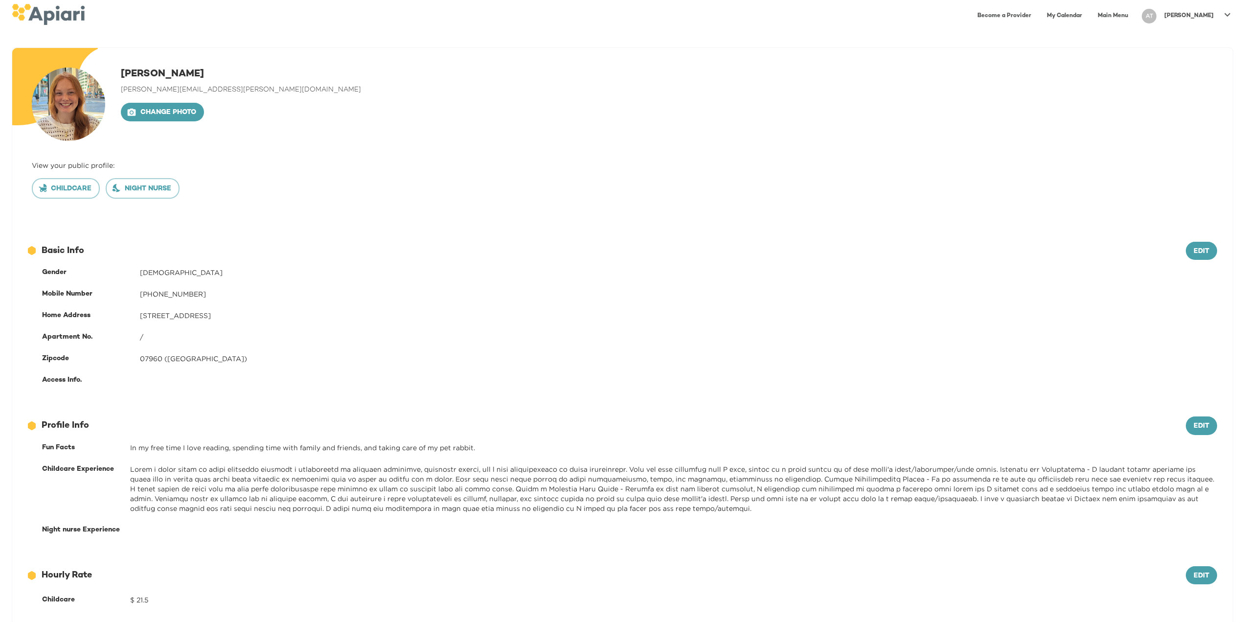
click at [1088, 14] on link "My Calendar" at bounding box center [1064, 16] width 47 height 20
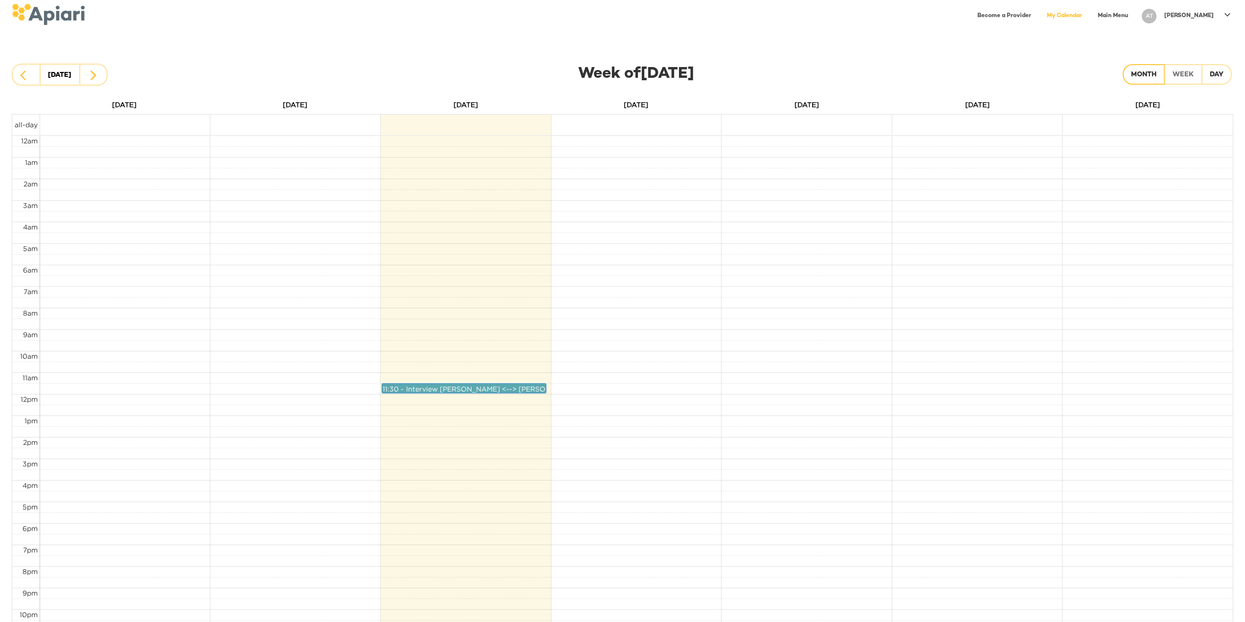
click at [1136, 69] on div "Month" at bounding box center [1143, 75] width 25 height 12
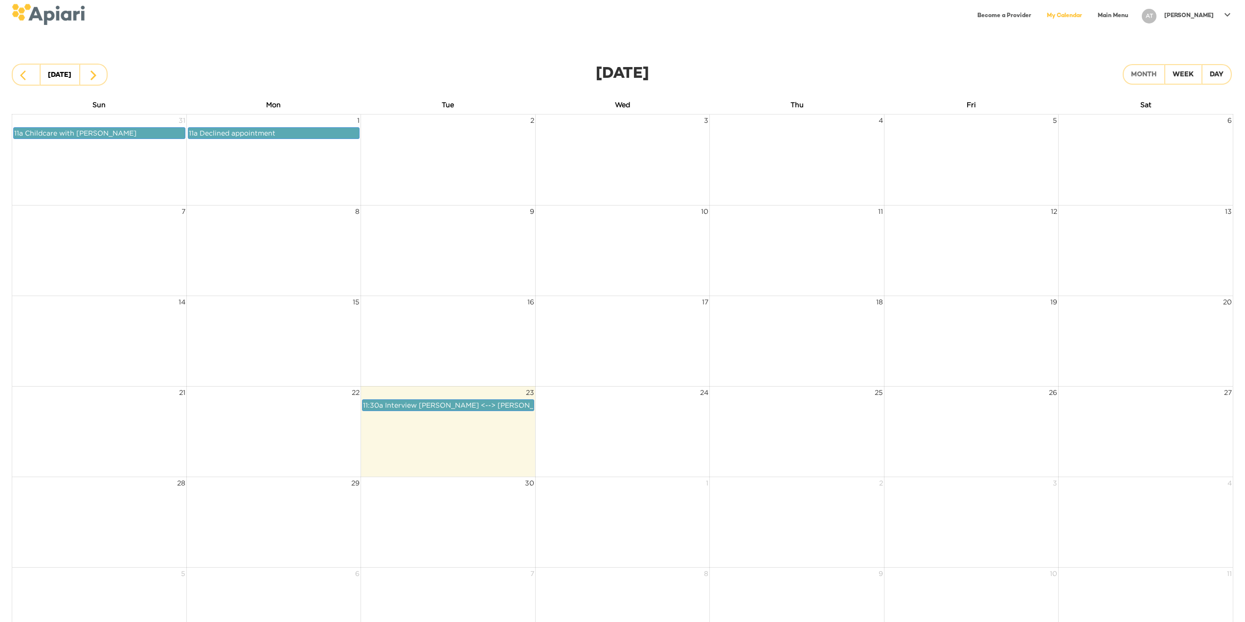
click at [1156, 13] on div "AT" at bounding box center [1149, 16] width 15 height 15
drag, startPoint x: 1167, startPoint y: 46, endPoint x: 1170, endPoint y: 52, distance: 6.8
drag, startPoint x: 1170, startPoint y: 52, endPoint x: 1179, endPoint y: 56, distance: 9.4
click at [1179, 56] on p "Log Out" at bounding box center [1191, 56] width 32 height 12
